Goal: Task Accomplishment & Management: Manage account settings

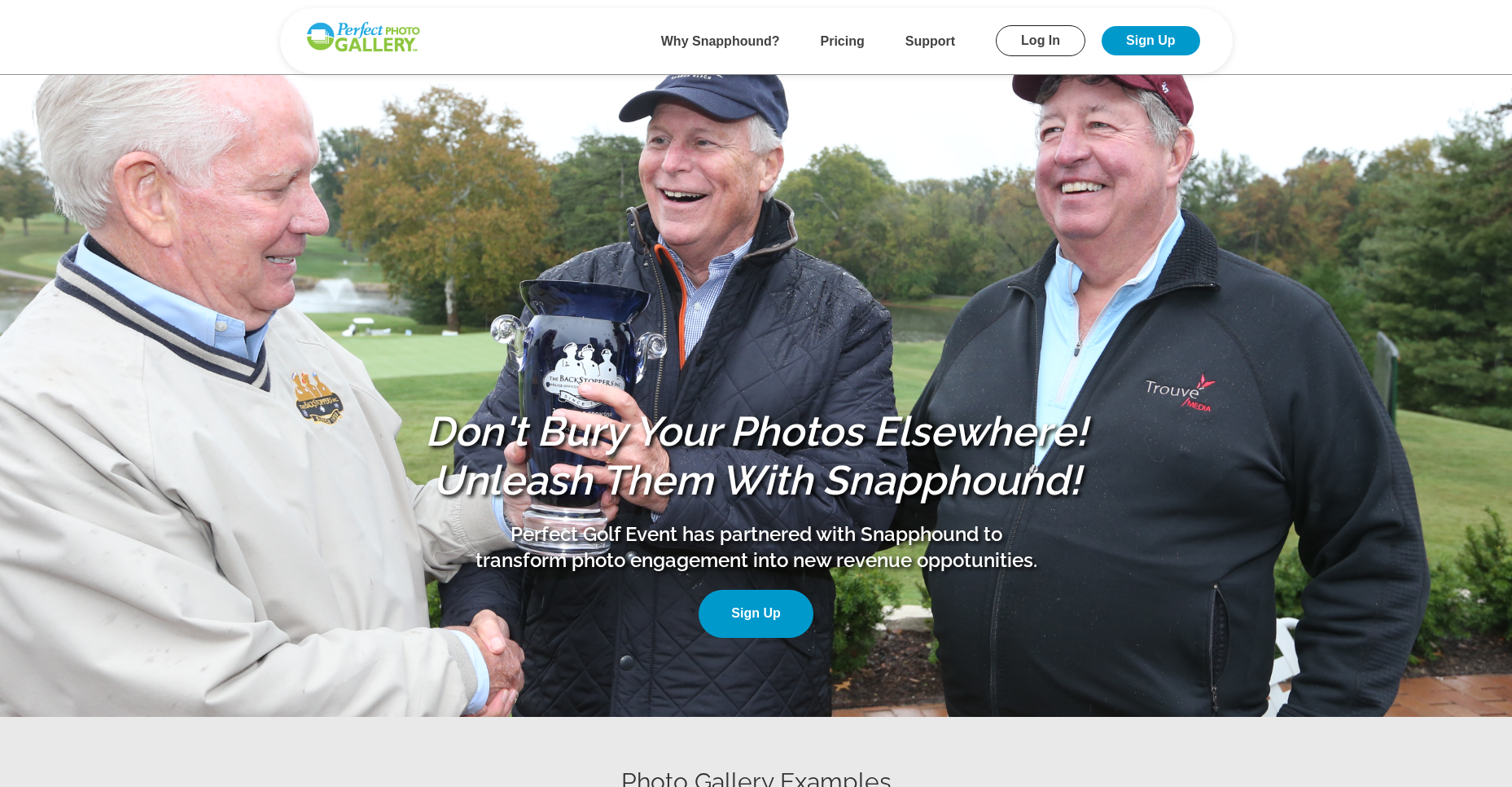
click at [1047, 47] on link "Log In" at bounding box center [1040, 41] width 89 height 31
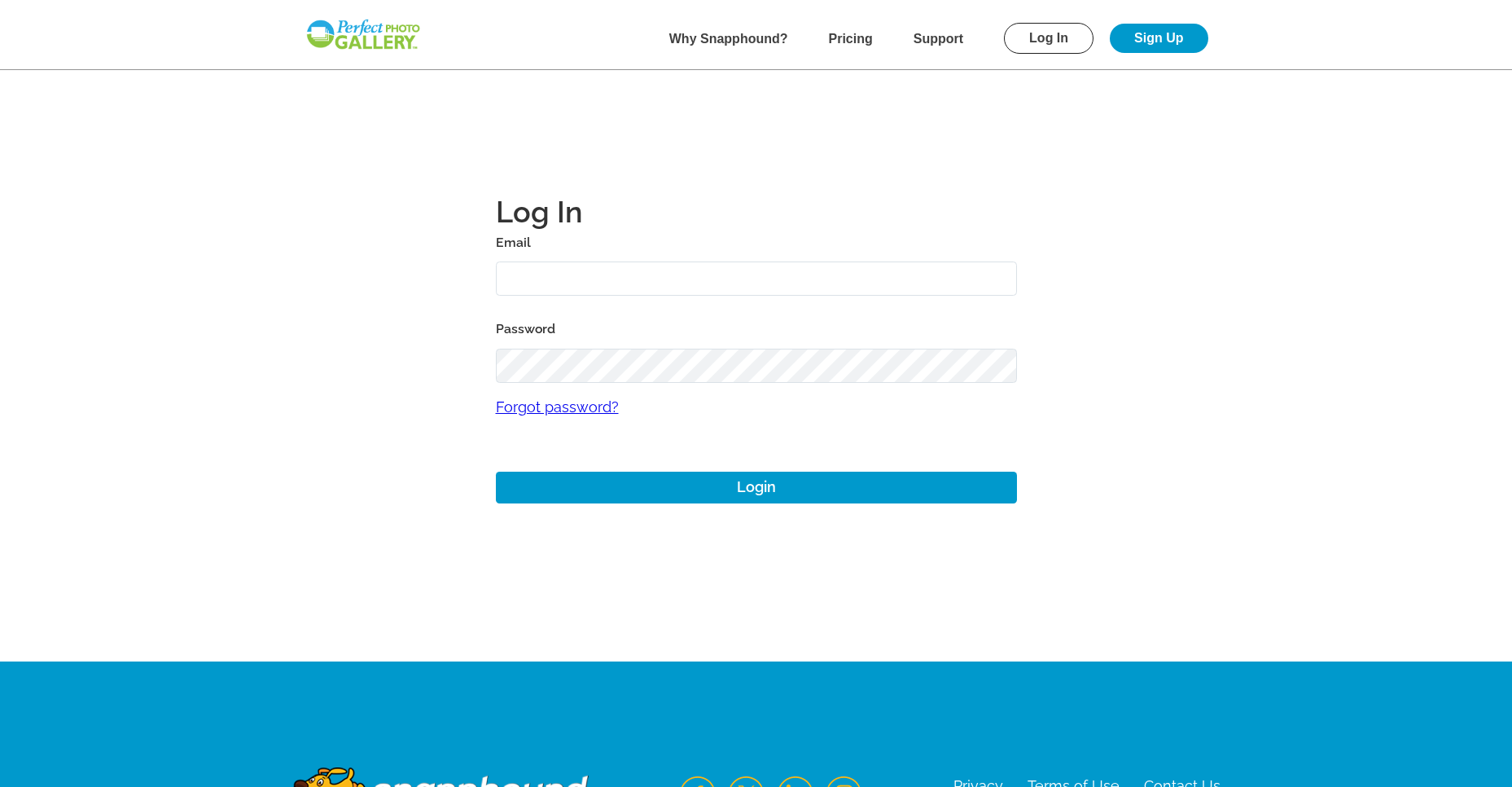
click at [559, 288] on input "text" at bounding box center [756, 279] width 521 height 35
paste input "KellyK@friendsofsimsburyfarms.com"
type input "KellyK@friendsofsimsburyfarms.com"
click at [595, 331] on label "Password" at bounding box center [756, 330] width 521 height 23
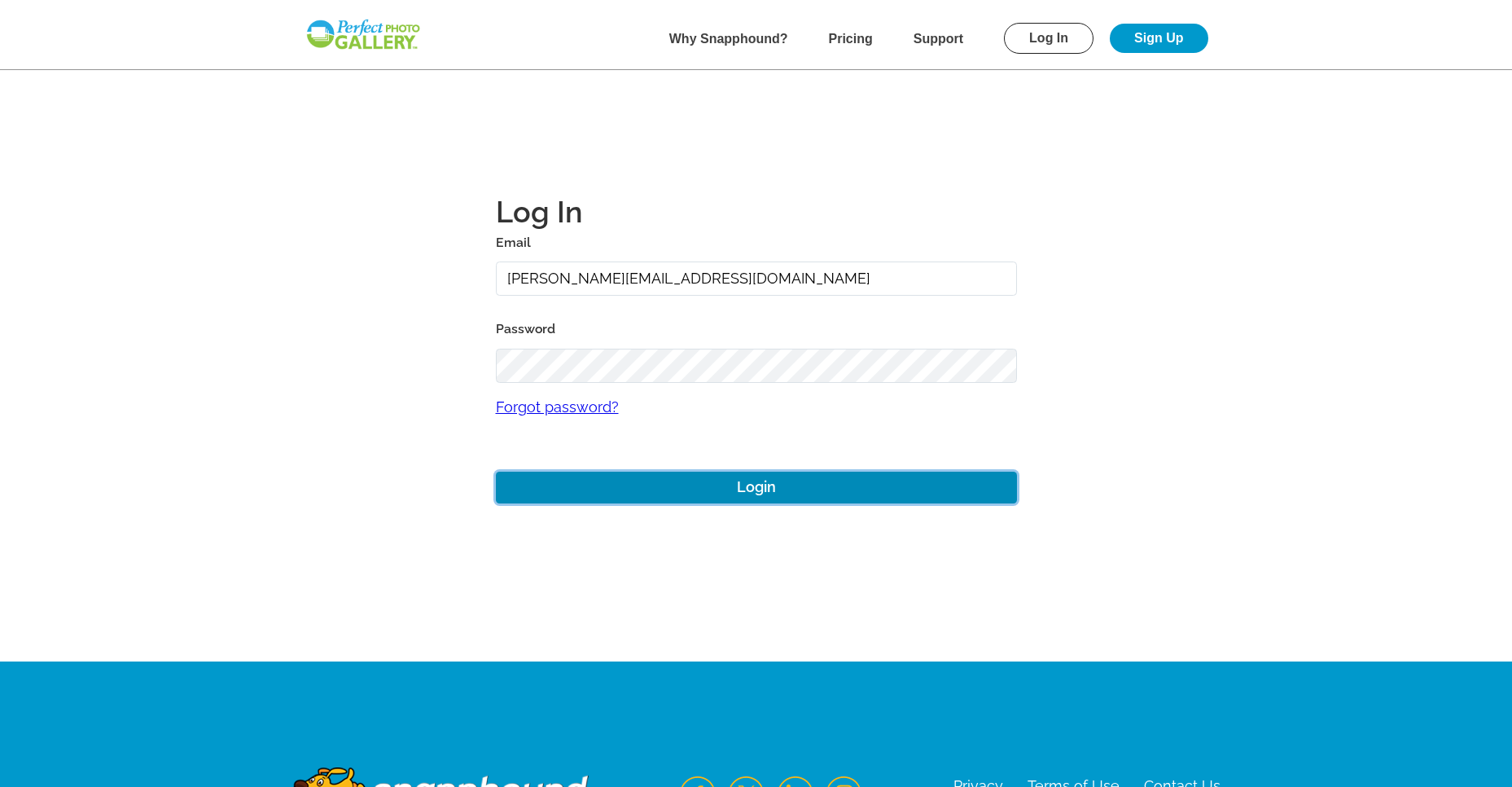
click at [673, 478] on button "Login" at bounding box center [756, 488] width 521 height 32
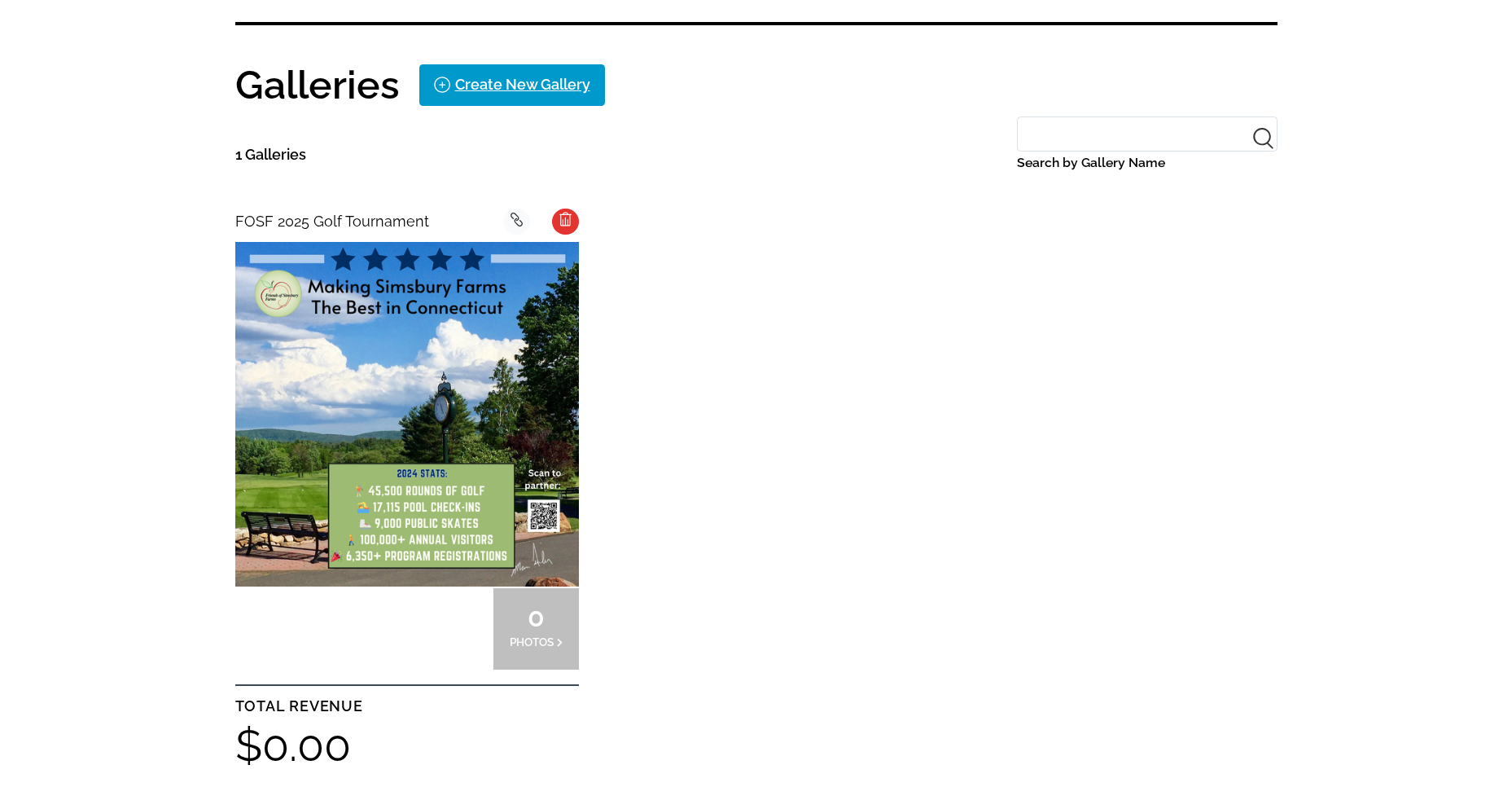
scroll to position [324, 0]
click at [490, 335] on img at bounding box center [407, 414] width 344 height 344
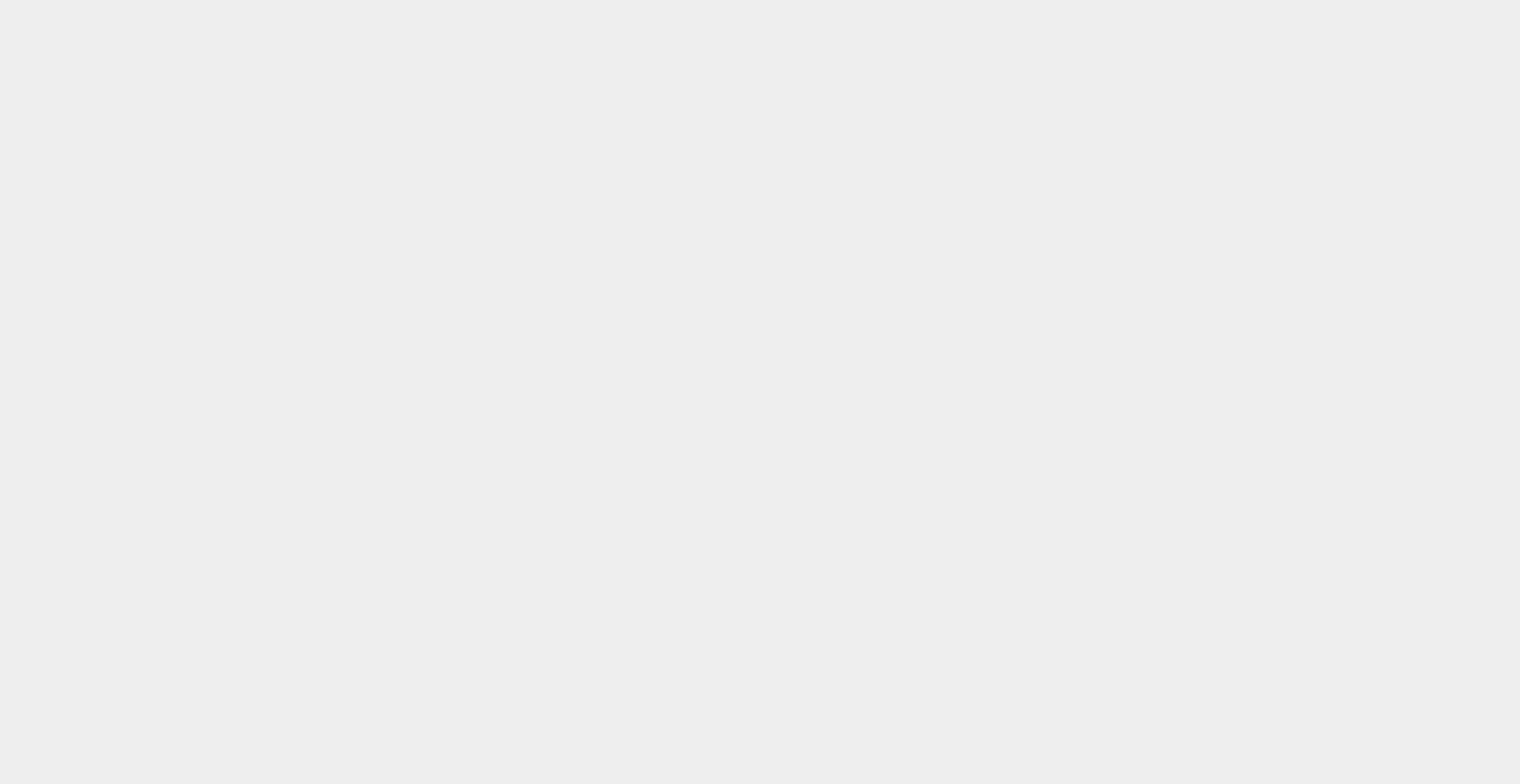
select select "onlyShowInGallery"
